Goal: Information Seeking & Learning: Check status

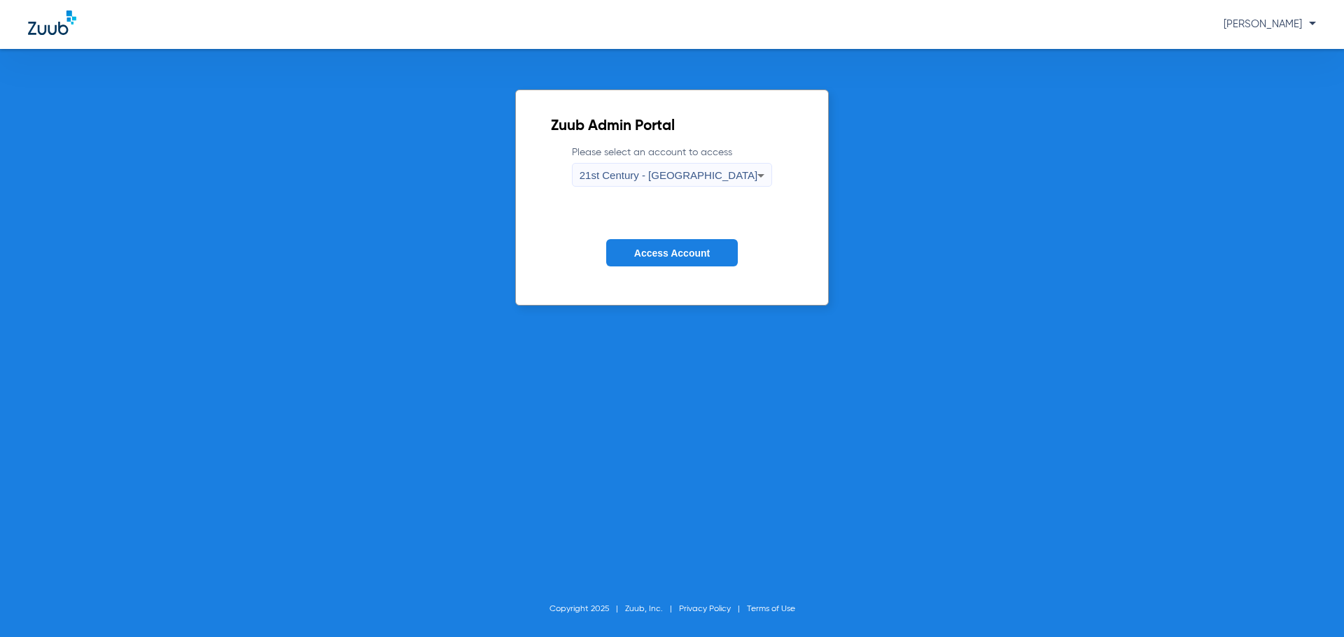
click at [706, 173] on span "21st Century - [GEOGRAPHIC_DATA]" at bounding box center [668, 175] width 178 height 12
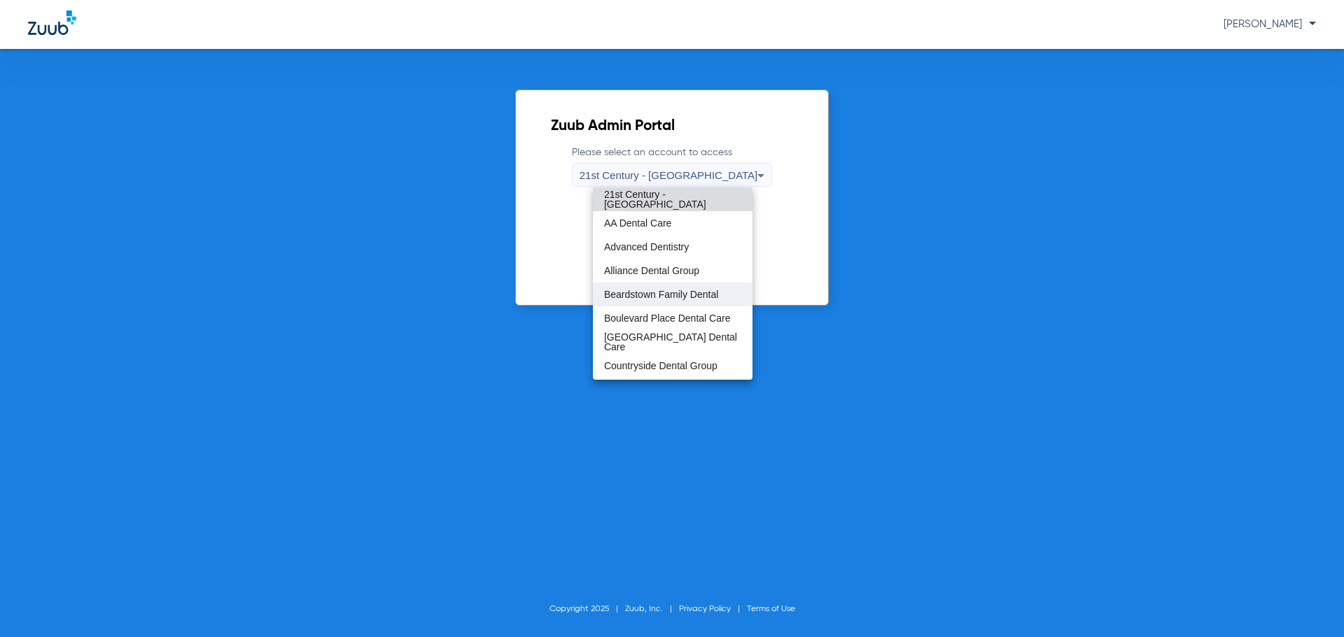
click at [695, 295] on span "Beardstown Family Dental" at bounding box center [661, 295] width 114 height 10
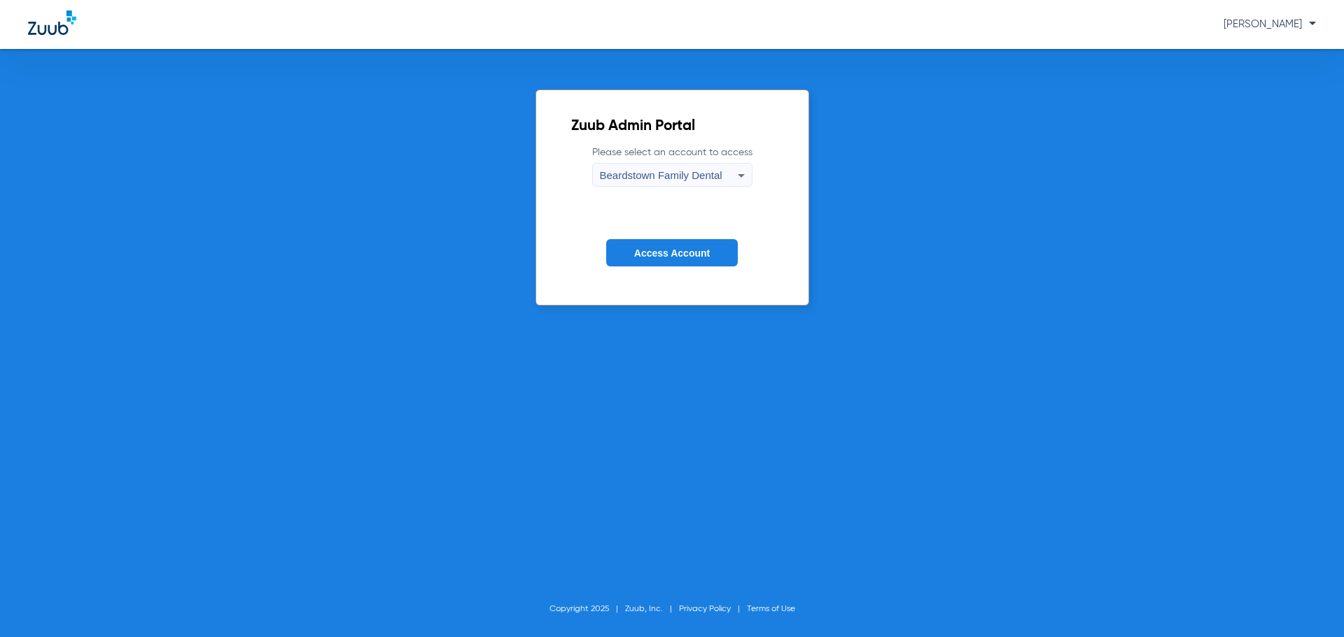
click at [698, 256] on span "Access Account" at bounding box center [672, 253] width 76 height 11
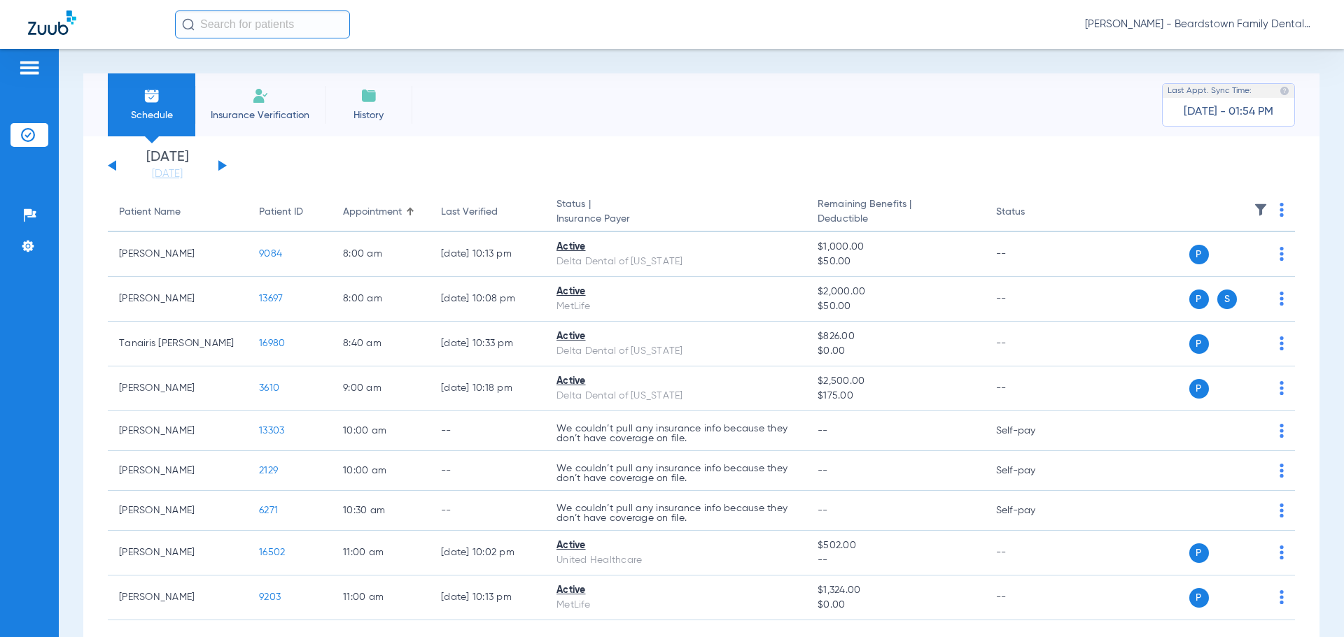
click at [288, 23] on input "text" at bounding box center [262, 24] width 175 height 28
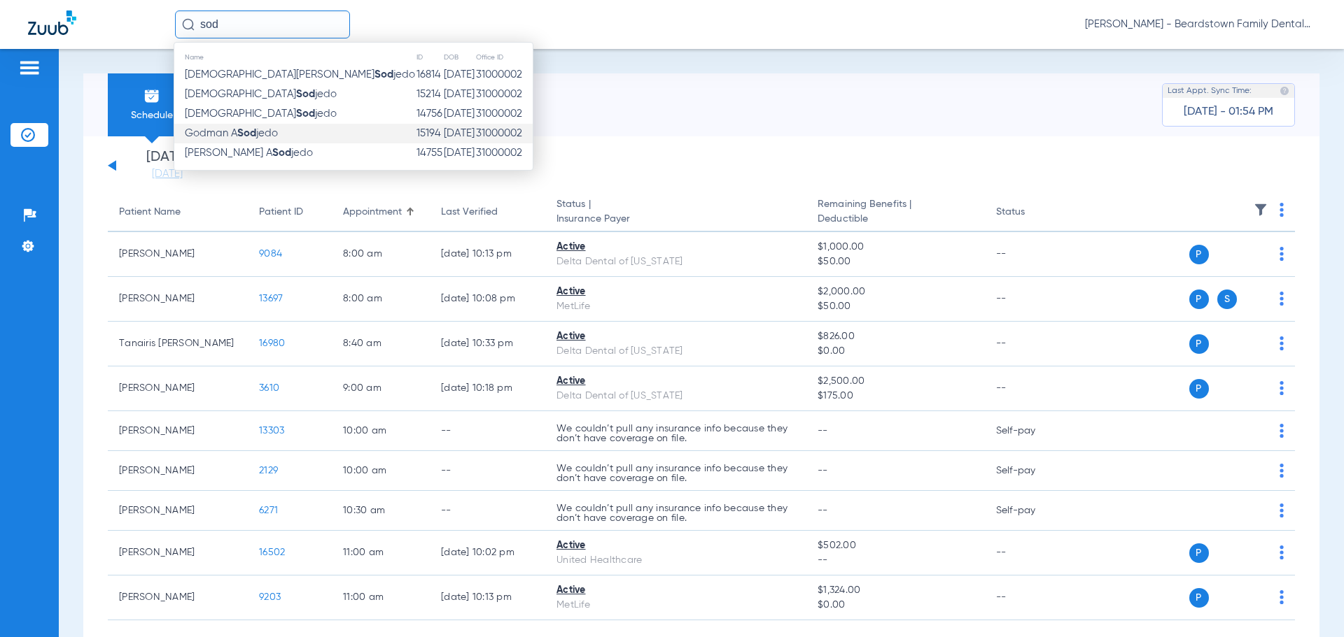
type input "sod"
click at [241, 130] on strong "Sod" at bounding box center [246, 133] width 19 height 10
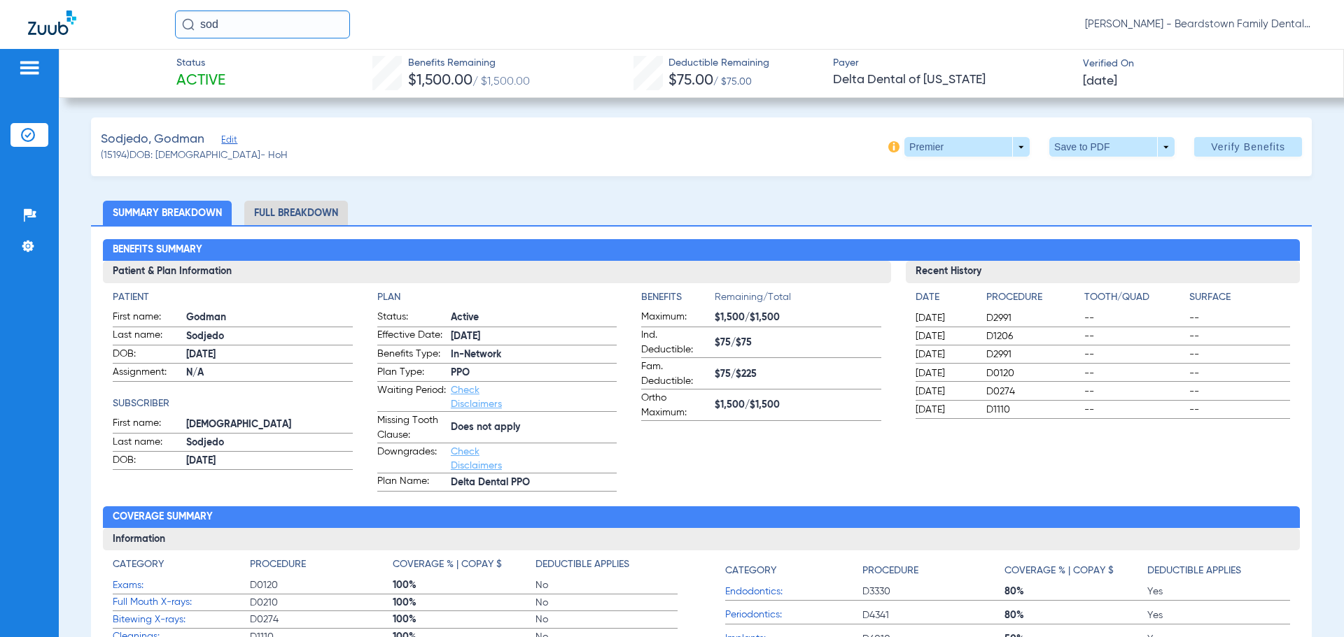
click at [295, 205] on li "Full Breakdown" at bounding box center [296, 213] width 104 height 24
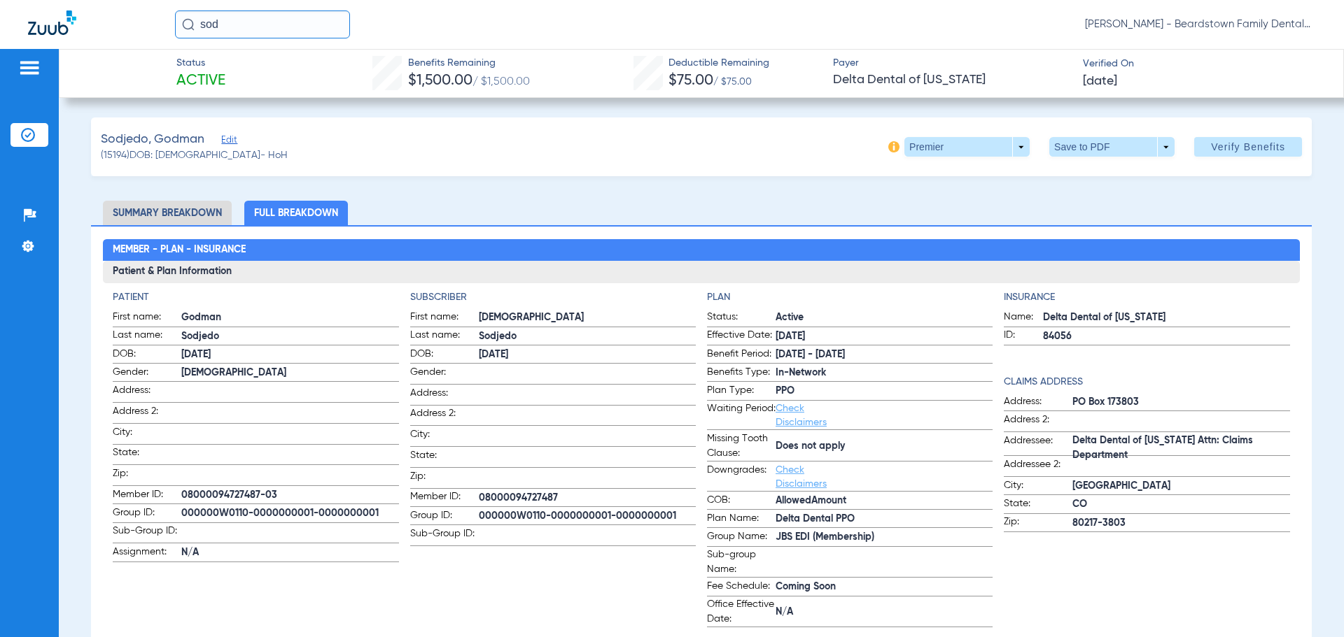
click at [281, 31] on input "sod" at bounding box center [262, 24] width 175 height 28
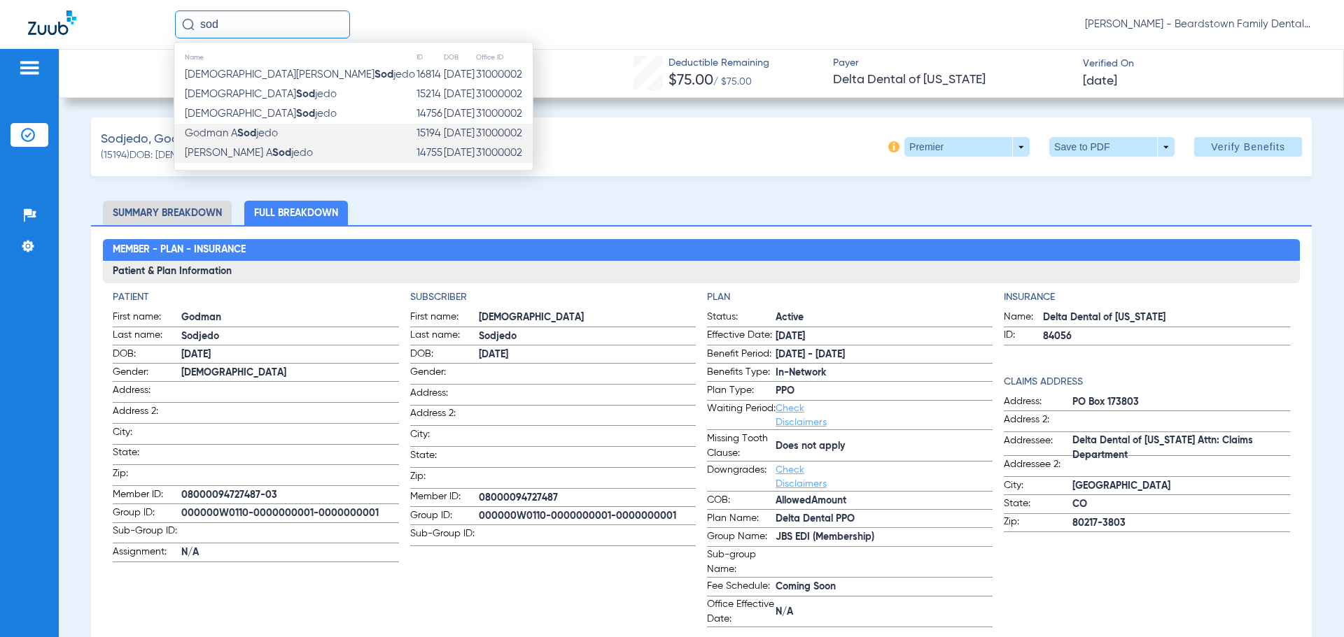
click at [253, 148] on span "[PERSON_NAME] A Sod jedo" at bounding box center [249, 153] width 128 height 10
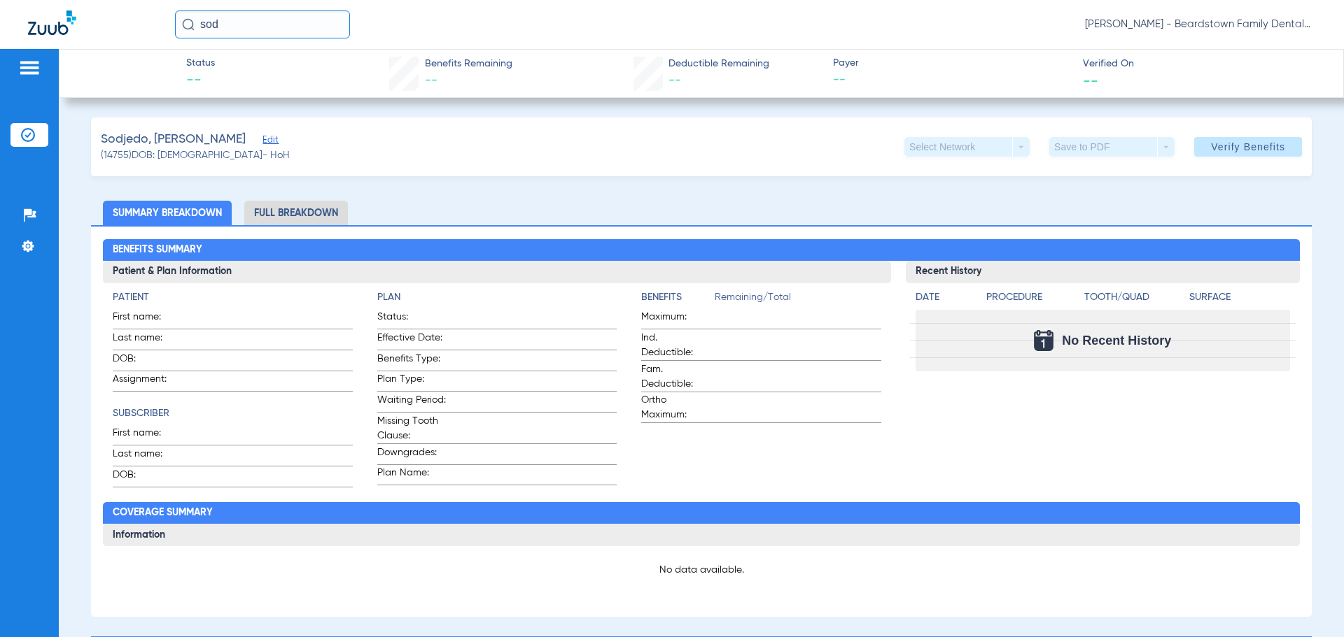
click at [242, 29] on input "sod" at bounding box center [262, 24] width 175 height 28
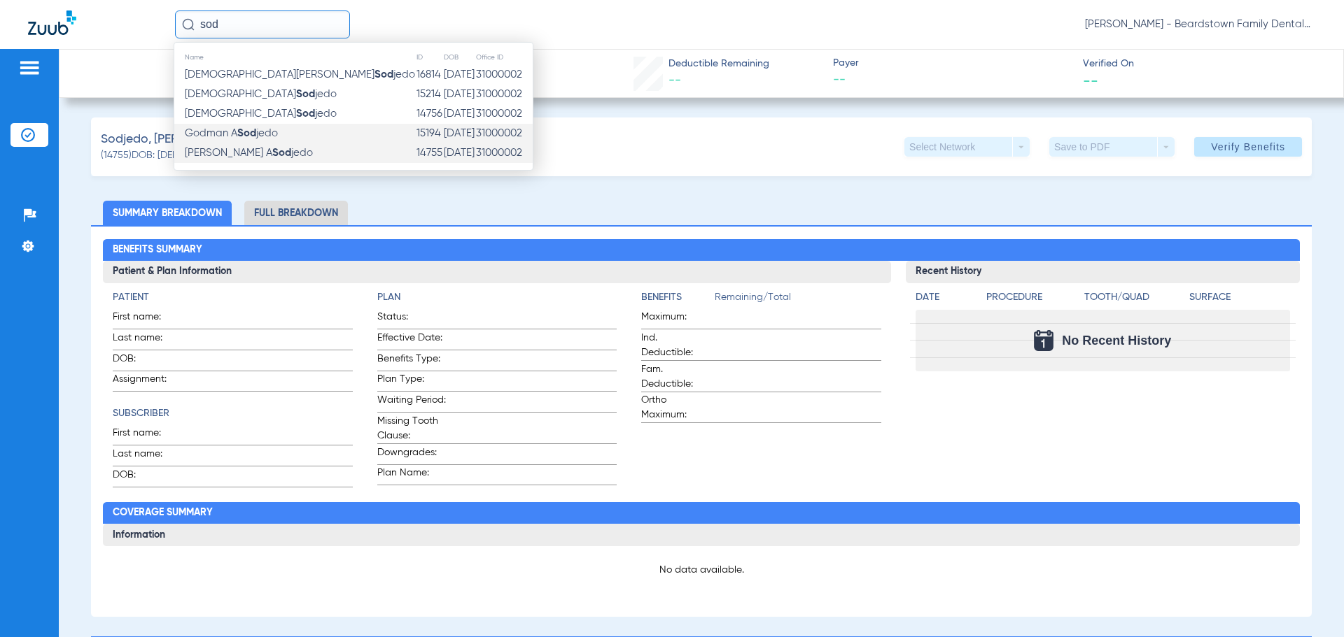
click at [242, 133] on strong "Sod" at bounding box center [246, 133] width 19 height 10
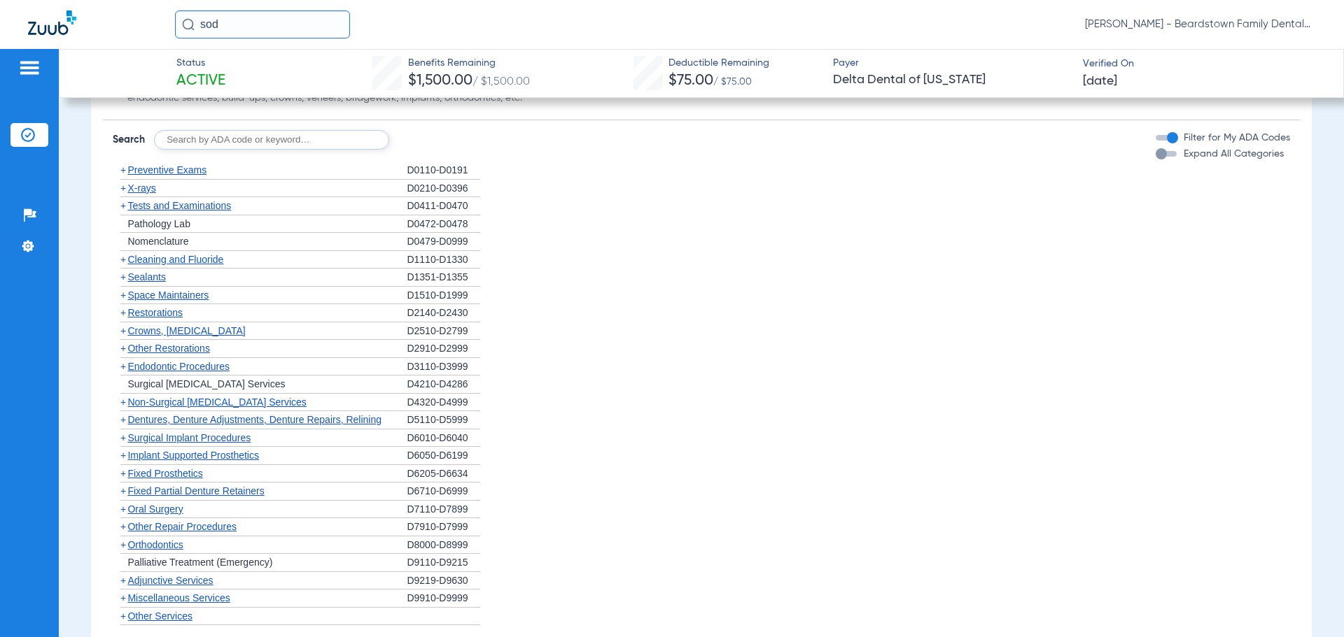
scroll to position [812, 0]
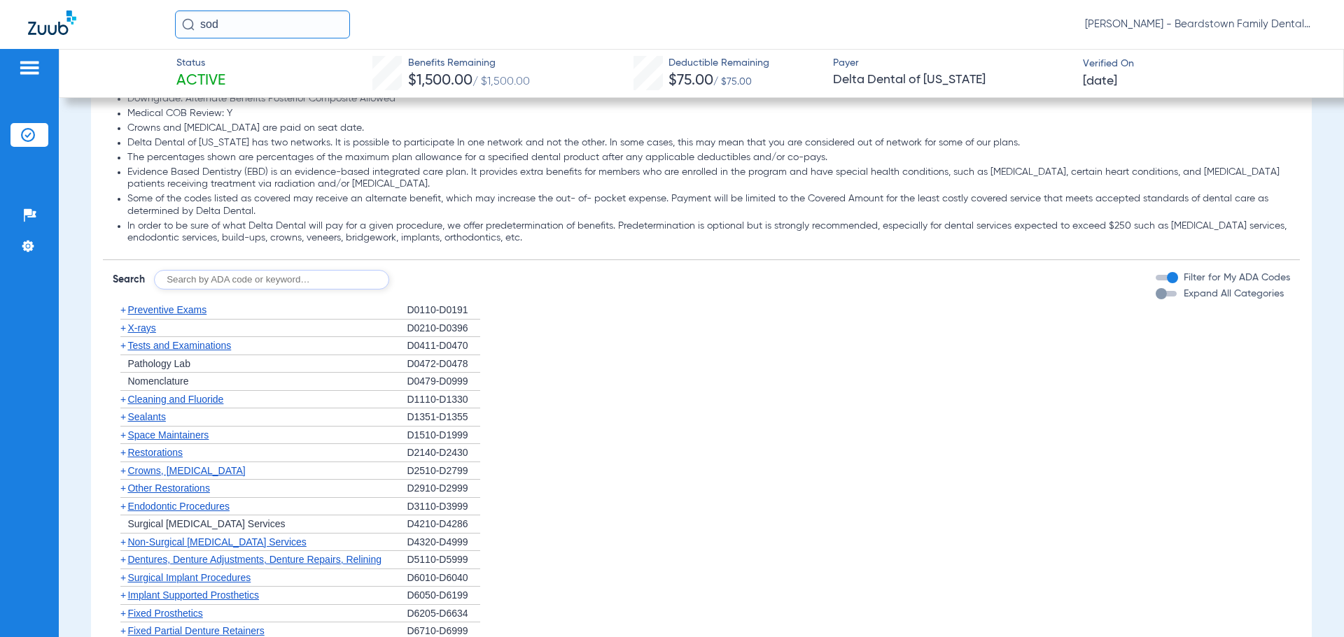
click at [127, 307] on span "+" at bounding box center [120, 310] width 15 height 17
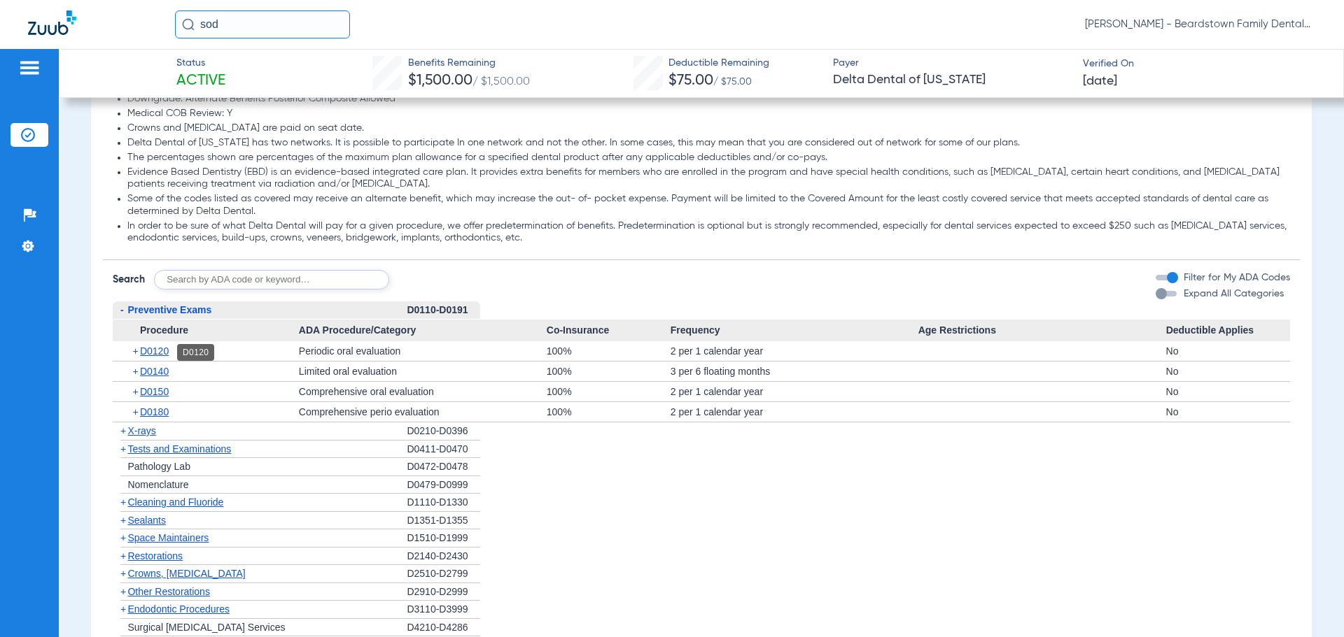
click at [164, 355] on span "D0120" at bounding box center [154, 351] width 29 height 11
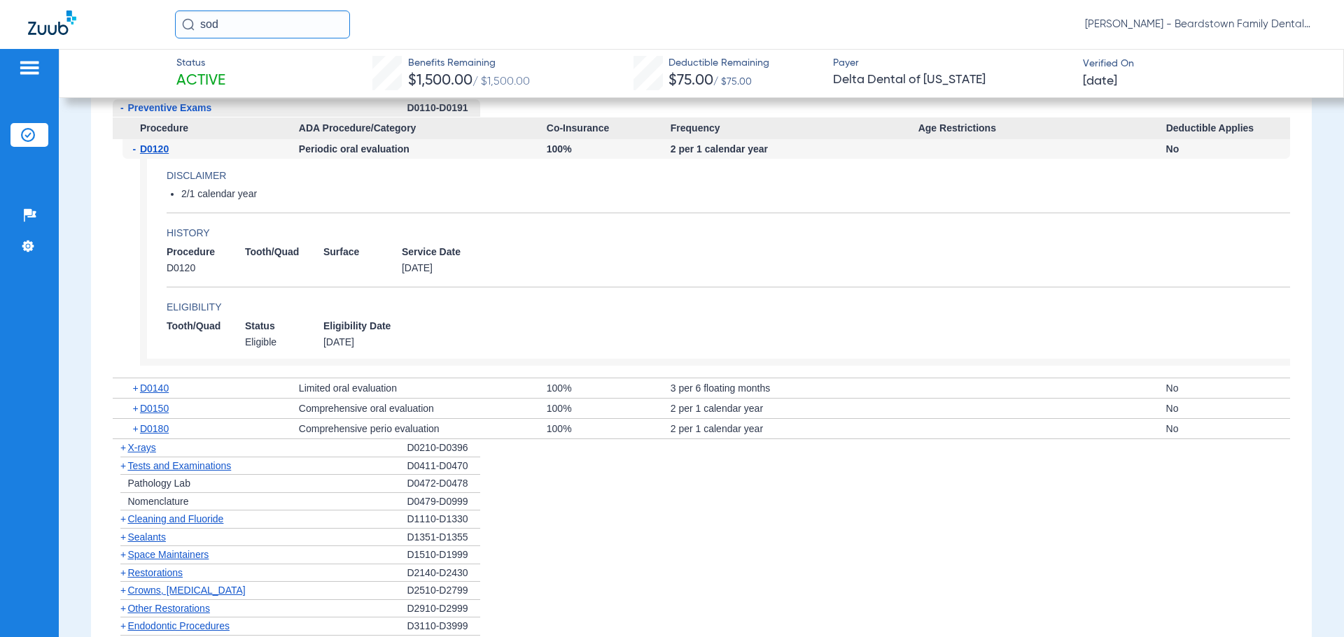
scroll to position [1022, 0]
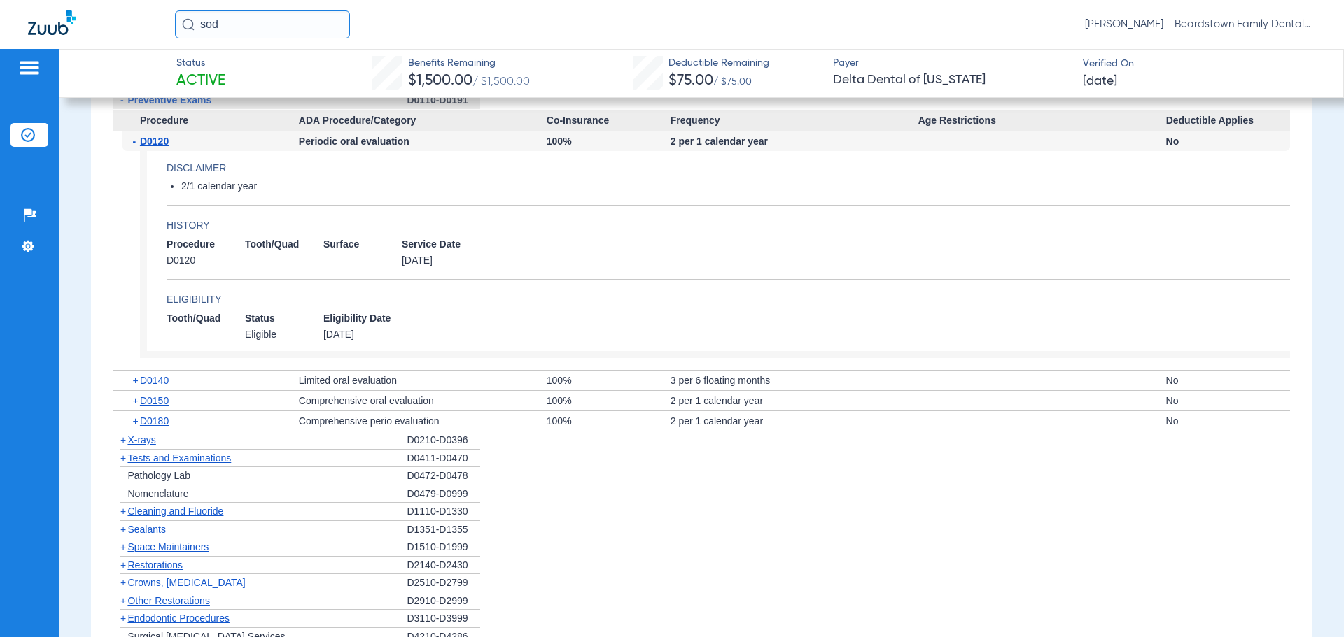
click at [172, 514] on span "Cleaning and Fluoride" at bounding box center [175, 511] width 96 height 11
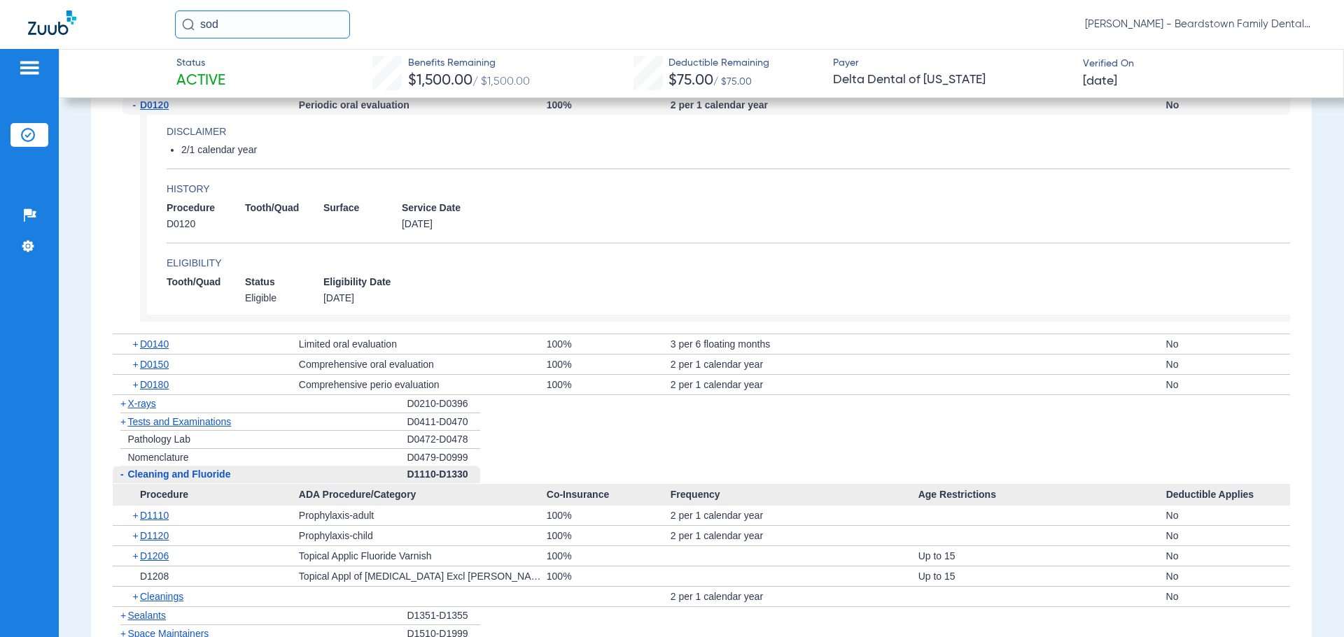
scroll to position [1092, 0]
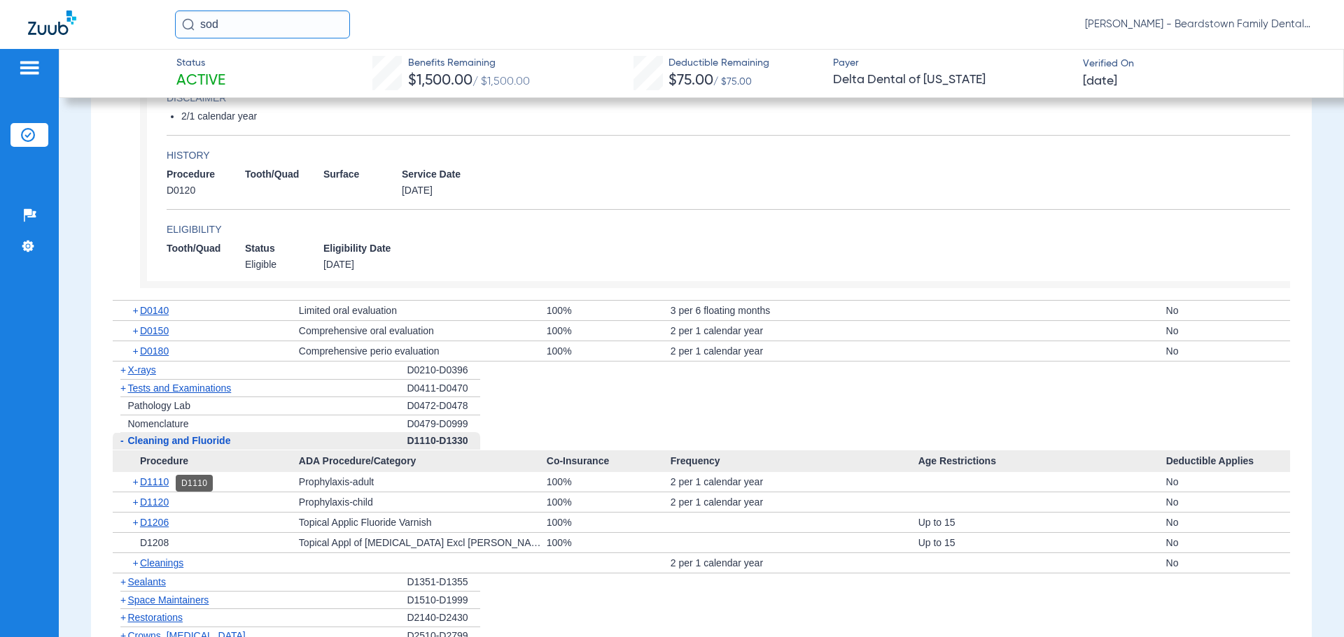
click at [151, 486] on span "D1110" at bounding box center [154, 482] width 29 height 11
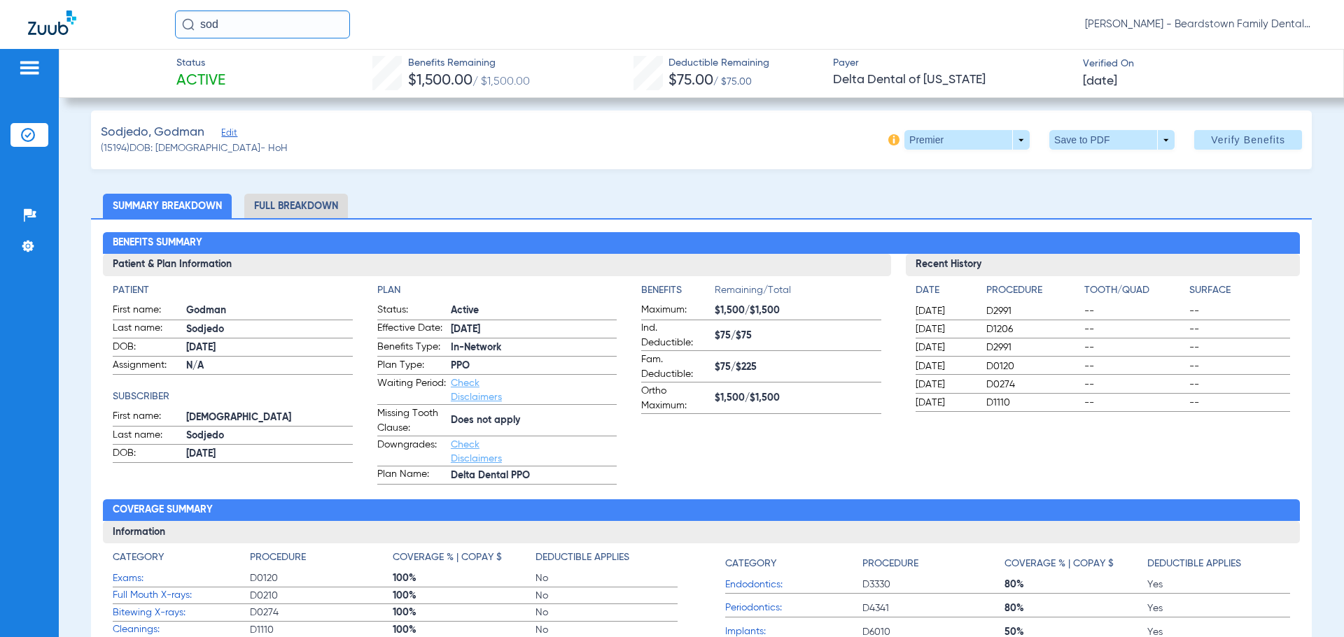
scroll to position [0, 0]
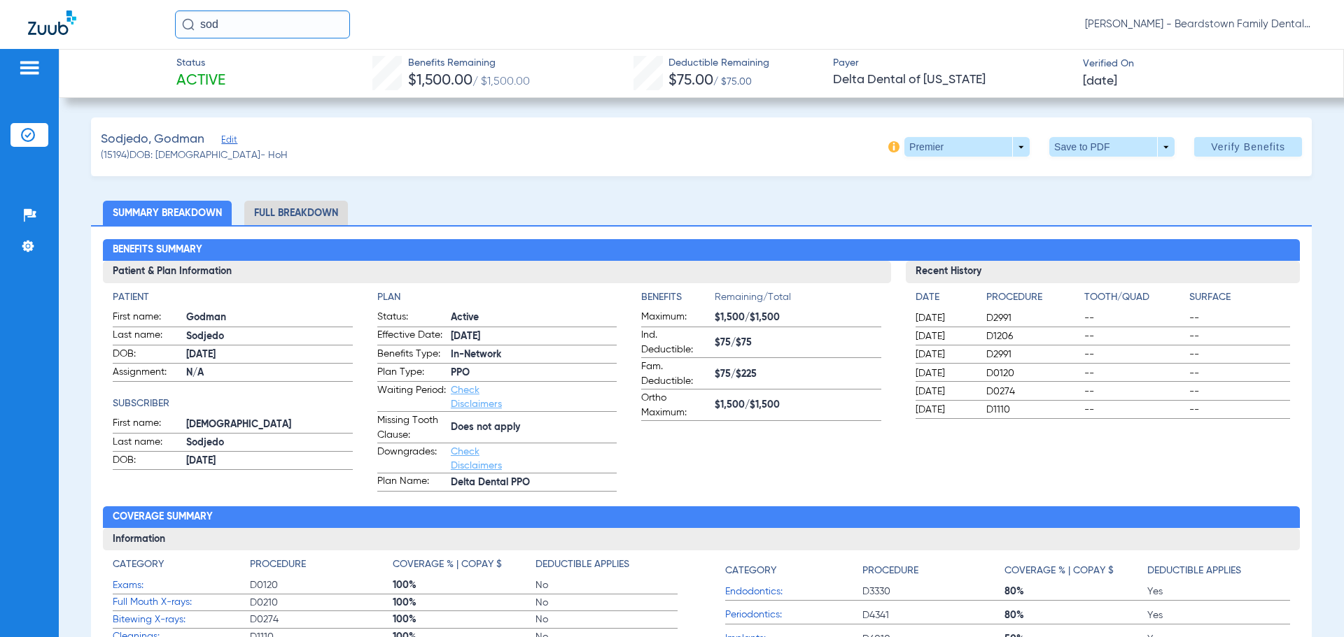
click at [300, 216] on li "Full Breakdown" at bounding box center [296, 213] width 104 height 24
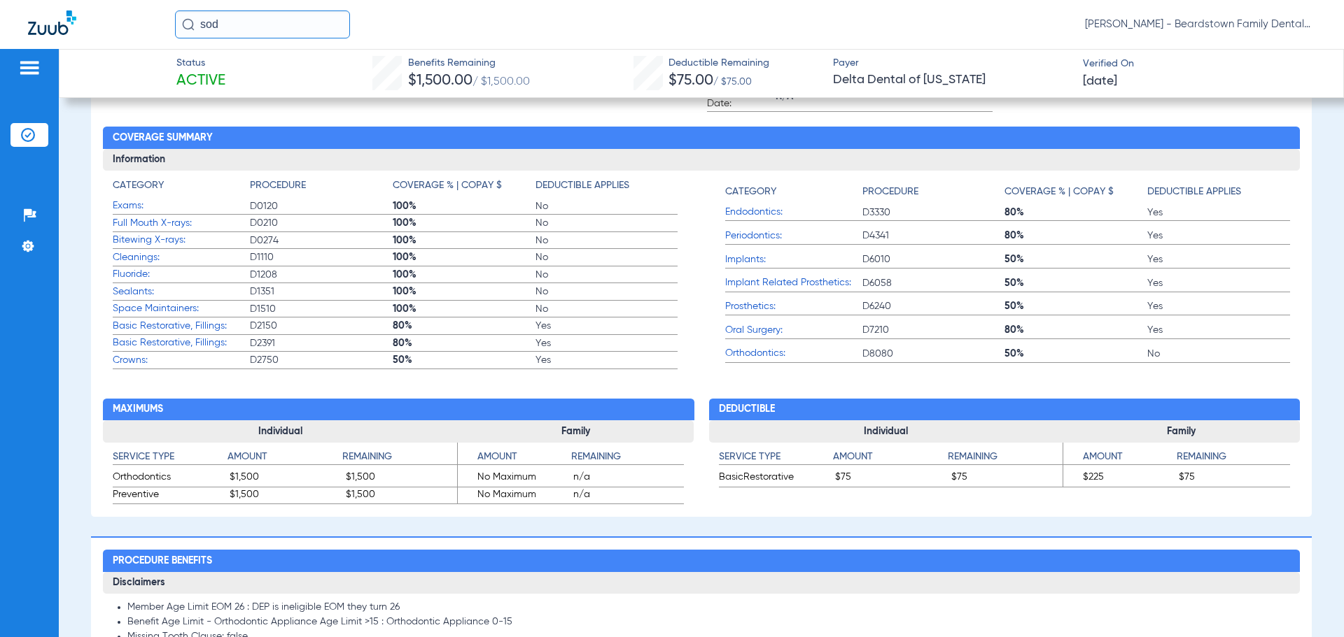
scroll to position [490, 0]
